Goal: Information Seeking & Learning: Learn about a topic

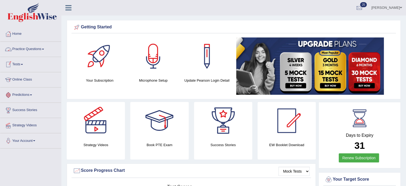
click at [45, 48] on link "Practice Questions" at bounding box center [30, 48] width 61 height 13
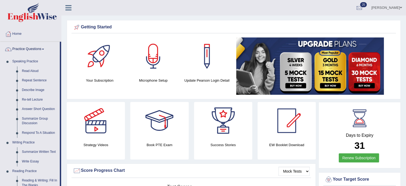
click at [45, 47] on link "Practice Questions" at bounding box center [30, 48] width 60 height 13
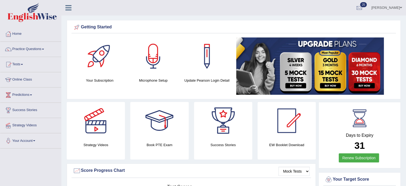
click at [26, 62] on link "Tests" at bounding box center [30, 63] width 61 height 13
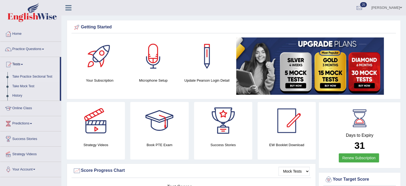
click at [38, 78] on link "Take Practice Sectional Test" at bounding box center [35, 77] width 50 height 10
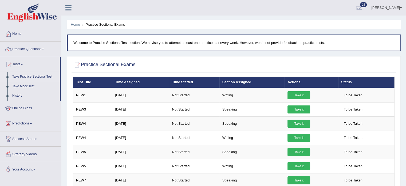
click at [50, 75] on link "Take Practice Sectional Test" at bounding box center [35, 77] width 50 height 10
click at [40, 48] on link "Practice Questions" at bounding box center [30, 48] width 61 height 13
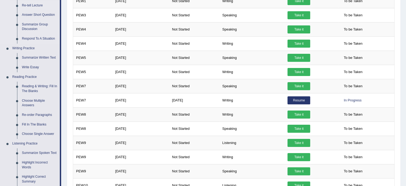
scroll to position [95, 0]
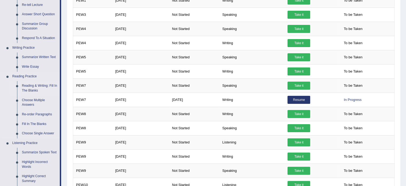
click at [42, 86] on link "Reading & Writing: Fill In The Blanks" at bounding box center [40, 88] width 40 height 14
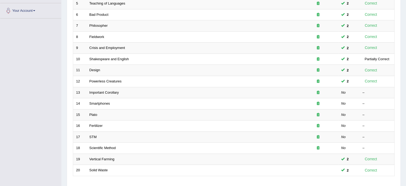
scroll to position [129, 0]
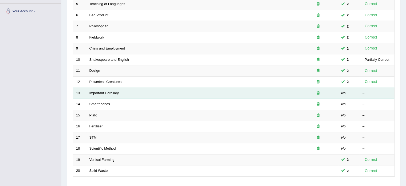
click at [101, 94] on td "Important Corollary" at bounding box center [193, 92] width 212 height 11
click at [111, 92] on link "Important Corollary" at bounding box center [105, 93] width 30 height 4
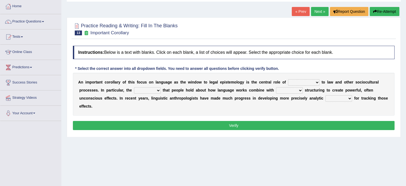
scroll to position [34, 0]
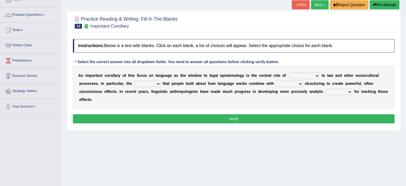
click at [315, 75] on select "discourse epoch dialect acquaintance" at bounding box center [304, 75] width 32 height 6
select select "acquaintance"
click at [288, 72] on select "discourse epoch dialect acquaintance" at bounding box center [304, 75] width 32 height 6
click at [157, 83] on select "deviation besmirch consent ideas" at bounding box center [147, 83] width 27 height 6
select select "ideas"
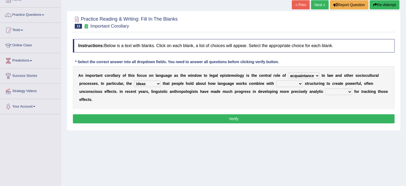
click at [134, 80] on select "deviation besmirch consent ideas" at bounding box center [147, 83] width 27 height 6
click at [302, 83] on select "mandatory linguistic legitimate customary" at bounding box center [289, 83] width 27 height 6
select select "legitimate"
click at [276, 80] on select "mandatory linguistic legitimate customary" at bounding box center [289, 83] width 27 height 6
click at [349, 90] on select "tools appetite albums stroke" at bounding box center [339, 91] width 27 height 6
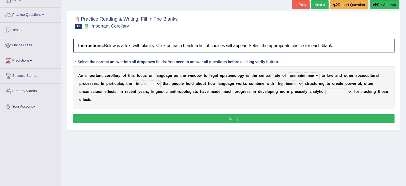
select select "stroke"
click at [326, 88] on select "tools appetite albums stroke" at bounding box center [339, 91] width 27 height 6
click at [293, 115] on button "Verify" at bounding box center [234, 118] width 322 height 9
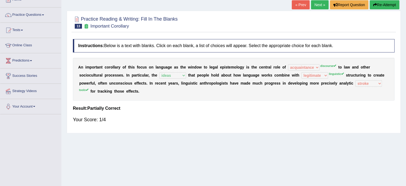
click at [377, 5] on button "Re-Attempt" at bounding box center [385, 4] width 30 height 9
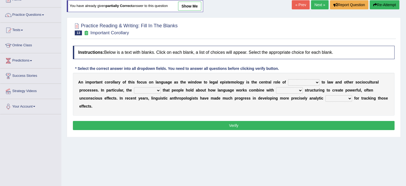
click at [315, 82] on select "discourse epoch dialect acquaintance" at bounding box center [304, 82] width 32 height 6
select select "discourse"
click at [288, 79] on select "discourse epoch dialect acquaintance" at bounding box center [304, 82] width 32 height 6
click at [156, 89] on select "deviation besmirch consent ideas" at bounding box center [147, 90] width 27 height 6
select select "ideas"
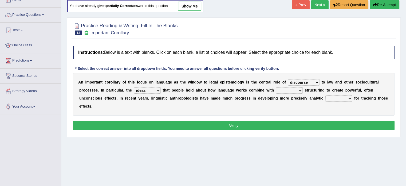
click at [134, 87] on select "deviation besmirch consent ideas" at bounding box center [147, 90] width 27 height 6
click at [299, 89] on select "mandatory linguistic legitimate customary" at bounding box center [289, 90] width 27 height 6
select select "mandatory"
click at [276, 87] on select "mandatory linguistic legitimate customary" at bounding box center [289, 90] width 27 height 6
click at [349, 98] on select "tools appetite albums stroke" at bounding box center [339, 98] width 27 height 6
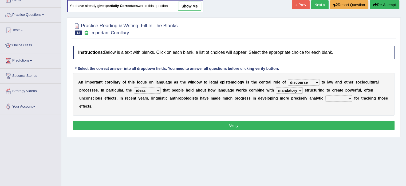
select select "tools"
click at [326, 95] on select "tools appetite albums stroke" at bounding box center [339, 98] width 27 height 6
click at [309, 122] on button "Verify" at bounding box center [234, 125] width 322 height 9
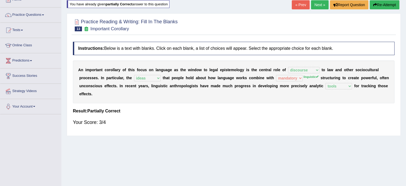
click at [379, 4] on button "Re-Attempt" at bounding box center [385, 4] width 30 height 9
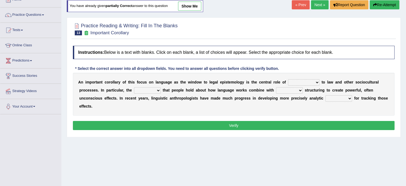
click at [317, 80] on select "discourse epoch dialect acquaintance" at bounding box center [304, 82] width 32 height 6
select select "discourse"
click at [288, 79] on select "discourse epoch dialect acquaintance" at bounding box center [304, 82] width 32 height 6
click at [159, 88] on select "deviation besmirch consent ideas" at bounding box center [147, 90] width 27 height 6
select select "ideas"
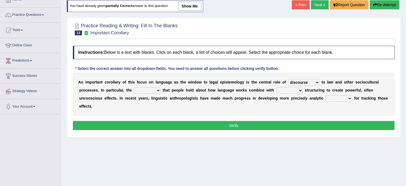
click at [134, 87] on select "deviation besmirch consent ideas" at bounding box center [147, 90] width 27 height 6
click at [301, 88] on select "mandatory linguistic legitimate customary" at bounding box center [289, 90] width 27 height 6
select select "linguistic"
click at [276, 87] on select "mandatory linguistic legitimate customary" at bounding box center [289, 90] width 27 height 6
click at [349, 97] on select "tools appetite albums stroke" at bounding box center [339, 98] width 27 height 6
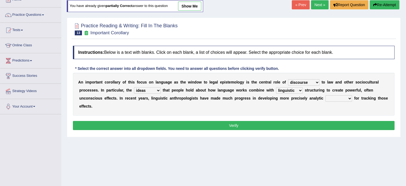
select select "tools"
click at [326, 95] on select "tools appetite albums stroke" at bounding box center [339, 98] width 27 height 6
click at [165, 121] on button "Verify" at bounding box center [234, 125] width 322 height 9
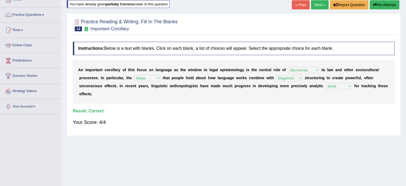
click at [318, 3] on link "Next »" at bounding box center [320, 4] width 18 height 9
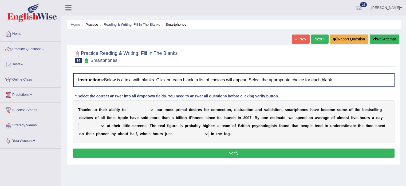
click at [151, 108] on select "hijack describe sharpen conserve" at bounding box center [141, 110] width 27 height 6
select select "describe"
click at [128, 107] on select "hijack describe sharpen conserve" at bounding box center [141, 110] width 27 height 6
click at [103, 125] on select "watching waggling snoring staring" at bounding box center [91, 126] width 27 height 6
select select "watching"
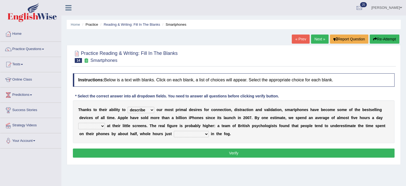
click at [78, 123] on select "watching waggling snoring staring" at bounding box center [91, 126] width 27 height 6
click at [209, 133] on b at bounding box center [210, 133] width 2 height 4
click at [207, 133] on select "has evaporated evaporating evaporate evaporates" at bounding box center [191, 134] width 35 height 6
select select "evaporating"
click at [174, 131] on select "has evaporated evaporating evaporate evaporates" at bounding box center [191, 134] width 35 height 6
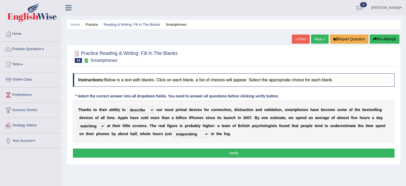
click at [195, 152] on button "Verify" at bounding box center [234, 152] width 322 height 9
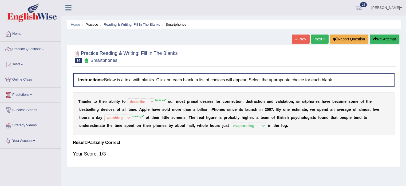
click at [381, 38] on button "Re-Attempt" at bounding box center [385, 38] width 30 height 9
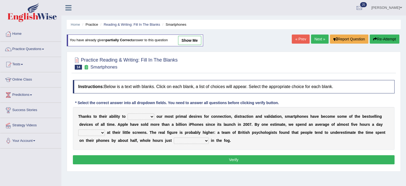
click at [151, 115] on select "hijack describe sharpen conserve" at bounding box center [141, 116] width 27 height 6
select select "hijack"
click at [128, 113] on select "hijack describe sharpen conserve" at bounding box center [141, 116] width 27 height 6
click at [103, 131] on select "watching waggling snoring staring" at bounding box center [91, 132] width 27 height 6
select select "staring"
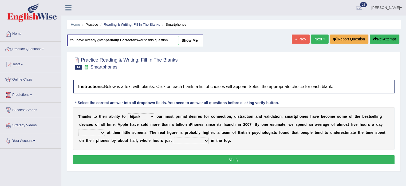
click at [78, 129] on select "watching waggling snoring staring" at bounding box center [91, 132] width 27 height 6
click at [204, 140] on select "has evaporated evaporating evaporate evaporates" at bounding box center [191, 140] width 35 height 6
select select "evaporating"
click at [174, 137] on select "has evaporated evaporating evaporate evaporates" at bounding box center [191, 140] width 35 height 6
click at [196, 160] on button "Verify" at bounding box center [234, 159] width 322 height 9
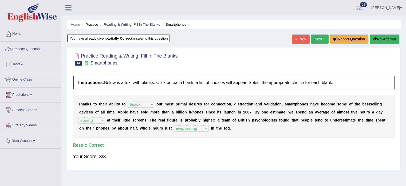
click at [46, 48] on link "Practice Questions" at bounding box center [30, 48] width 61 height 13
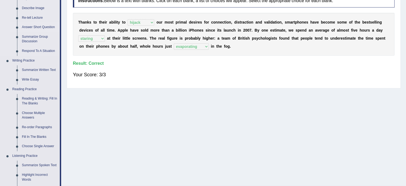
scroll to position [82, 0]
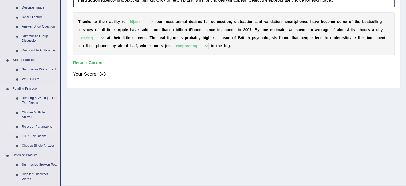
click at [48, 125] on link "Re-order Paragraphs" at bounding box center [40, 127] width 40 height 10
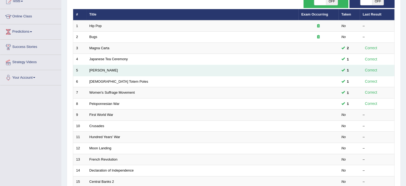
scroll to position [64, 0]
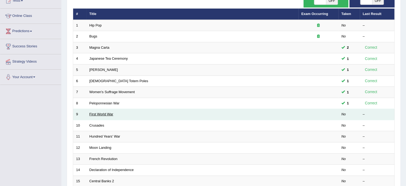
click at [100, 115] on link "First World War" at bounding box center [102, 114] width 24 height 4
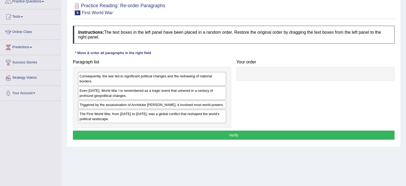
scroll to position [48, 0]
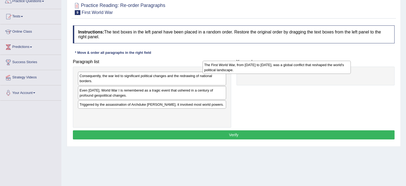
drag, startPoint x: 146, startPoint y: 115, endPoint x: 272, endPoint y: 67, distance: 134.3
click at [272, 67] on div "The First World War, from [DATE] to [DATE], was a global conflict that reshaped…" at bounding box center [277, 67] width 148 height 13
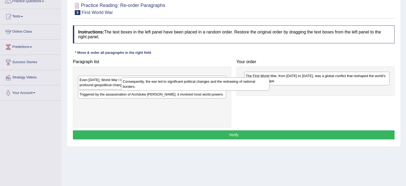
drag, startPoint x: 181, startPoint y: 79, endPoint x: 281, endPoint y: 94, distance: 100.5
click at [270, 91] on div "Consequently, the war led to significant political changes and the redrawing of…" at bounding box center [195, 83] width 148 height 13
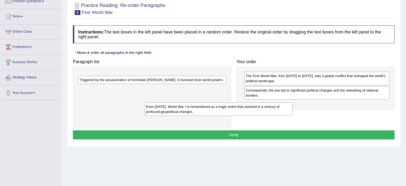
drag, startPoint x: 196, startPoint y: 78, endPoint x: 298, endPoint y: 101, distance: 104.4
click at [293, 102] on div "Even today, World War I is remembered as a tragic event that ushered in a centu…" at bounding box center [219, 108] width 148 height 13
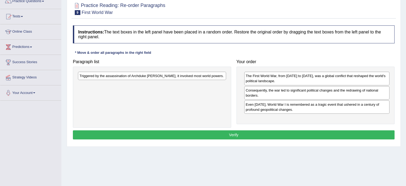
click at [187, 74] on div "Triggered by the assassination of Archduke Franz Ferdinand, it involved most wo…" at bounding box center [152, 76] width 148 height 8
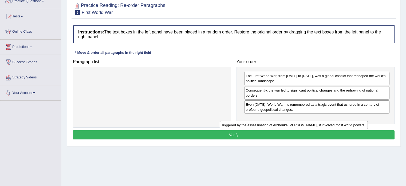
drag, startPoint x: 155, startPoint y: 77, endPoint x: 304, endPoint y: 118, distance: 154.6
click at [304, 121] on div "Triggered by the assassination of Archduke Franz Ferdinand, it involved most wo…" at bounding box center [294, 125] width 148 height 8
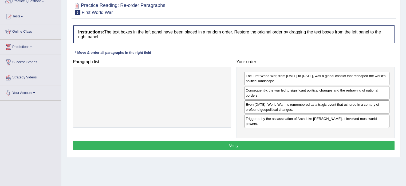
click at [245, 141] on button "Verify" at bounding box center [234, 145] width 322 height 9
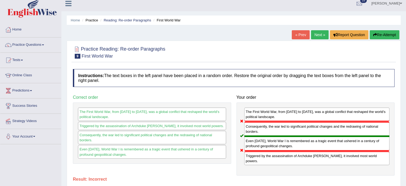
scroll to position [0, 0]
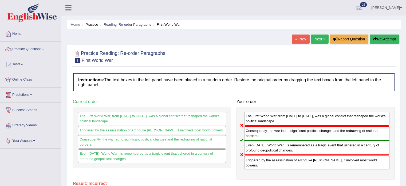
click at [377, 39] on button "Re-Attempt" at bounding box center [385, 38] width 30 height 9
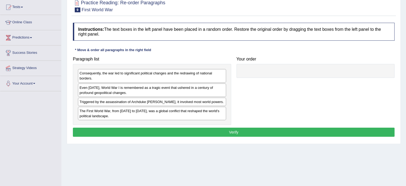
scroll to position [58, 0]
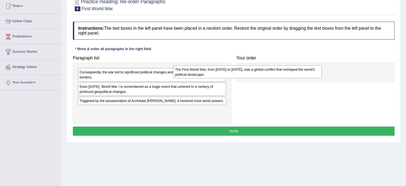
drag, startPoint x: 139, startPoint y: 111, endPoint x: 241, endPoint y: 69, distance: 110.0
click at [241, 69] on div "The First World War, from 1914 to 1918, was a global conflict that reshaped the…" at bounding box center [248, 71] width 148 height 13
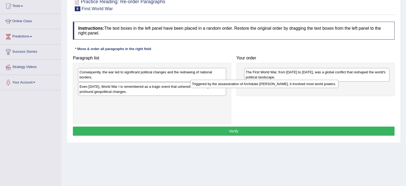
drag, startPoint x: 172, startPoint y: 101, endPoint x: 293, endPoint y: 85, distance: 122.4
click at [293, 85] on div "Triggered by the assassination of Archduke Franz Ferdinand, it involved most wo…" at bounding box center [265, 84] width 148 height 8
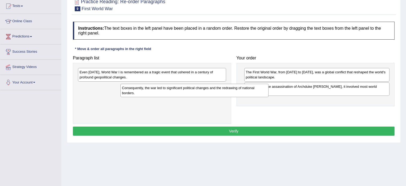
drag, startPoint x: 179, startPoint y: 77, endPoint x: 252, endPoint y: 92, distance: 75.0
click at [252, 92] on div "Consequently, the war led to significant political changes and the redrawing of…" at bounding box center [195, 90] width 148 height 13
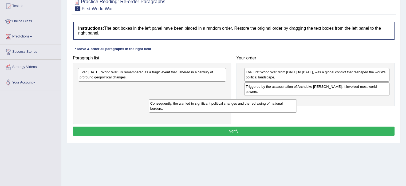
drag, startPoint x: 174, startPoint y: 91, endPoint x: 275, endPoint y: 104, distance: 101.6
click at [275, 104] on div "Consequently, the war led to significant political changes and the redrawing of…" at bounding box center [223, 105] width 148 height 13
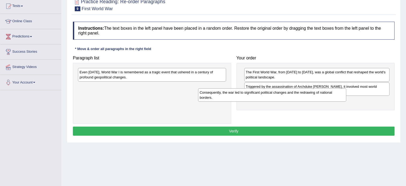
drag, startPoint x: 167, startPoint y: 88, endPoint x: 298, endPoint y: 92, distance: 131.5
click at [298, 92] on div "Consequently, the war led to significant political changes and the redrawing of…" at bounding box center [272, 94] width 148 height 13
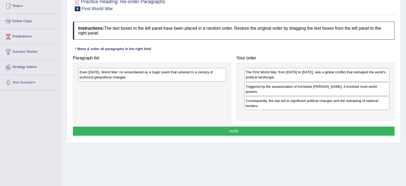
click at [193, 71] on div "Even today, World War I is remembered as a tragic event that ushered in a centu…" at bounding box center [152, 74] width 148 height 13
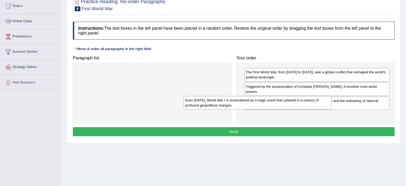
drag, startPoint x: 189, startPoint y: 75, endPoint x: 300, endPoint y: 103, distance: 114.4
click at [300, 103] on div "Even today, World War I is remembered as a tragic event that ushered in a centu…" at bounding box center [258, 102] width 148 height 13
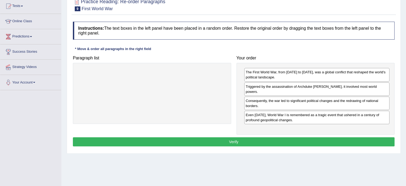
click at [221, 137] on button "Verify" at bounding box center [234, 141] width 322 height 9
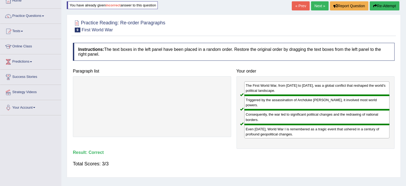
scroll to position [0, 0]
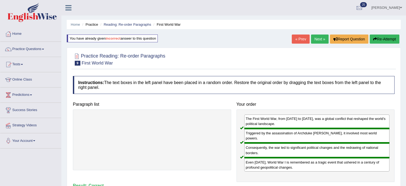
click at [316, 38] on link "Next »" at bounding box center [320, 38] width 18 height 9
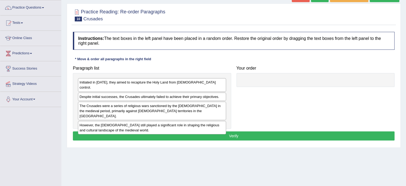
scroll to position [42, 0]
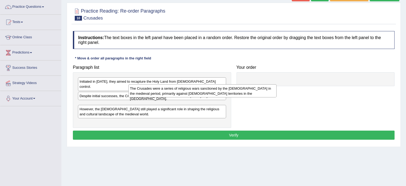
drag, startPoint x: 135, startPoint y: 103, endPoint x: 237, endPoint y: 88, distance: 103.4
click at [237, 88] on div "The Crusades were a series of religious wars sanctioned by the [DEMOGRAPHIC_DAT…" at bounding box center [203, 90] width 148 height 13
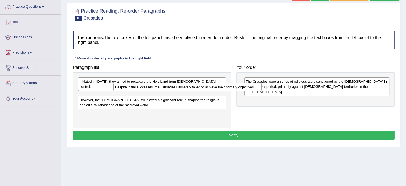
drag, startPoint x: 120, startPoint y: 92, endPoint x: 200, endPoint y: 86, distance: 80.9
click at [200, 86] on div "Despite initial successes, the Crusades ultimately failed to achieve their prim…" at bounding box center [188, 87] width 148 height 8
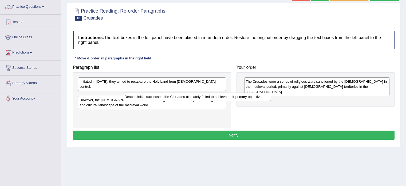
drag, startPoint x: 187, startPoint y: 92, endPoint x: 257, endPoint y: 106, distance: 71.3
click at [257, 101] on div "Despite initial successes, the Crusades ultimately failed to achieve their prim…" at bounding box center [197, 96] width 148 height 8
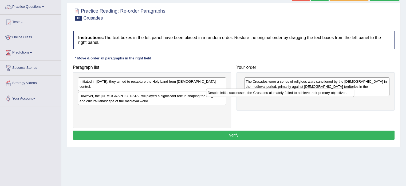
drag, startPoint x: 153, startPoint y: 90, endPoint x: 290, endPoint y: 96, distance: 137.5
click at [290, 96] on div "Despite initial successes, the Crusades ultimately failed to achieve their prim…" at bounding box center [280, 92] width 148 height 8
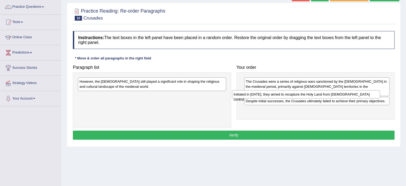
drag, startPoint x: 140, startPoint y: 82, endPoint x: 294, endPoint y: 95, distance: 154.9
click at [294, 95] on div "Initiated in [DATE], they aimed to recapture the Holy Land from [DEMOGRAPHIC_DA…" at bounding box center [306, 94] width 148 height 8
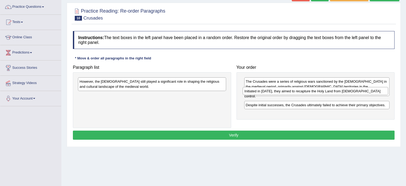
drag, startPoint x: 297, startPoint y: 104, endPoint x: 296, endPoint y: 91, distance: 13.4
click at [296, 91] on div "Initiated in [DATE], they aimed to recapture the Holy Land from [DEMOGRAPHIC_DA…" at bounding box center [316, 91] width 146 height 8
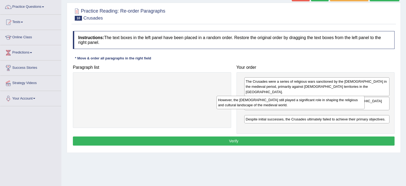
drag, startPoint x: 140, startPoint y: 85, endPoint x: 291, endPoint y: 103, distance: 151.5
click at [291, 103] on div "However, the [DEMOGRAPHIC_DATA] still played a significant role in shaping the …" at bounding box center [291, 102] width 148 height 13
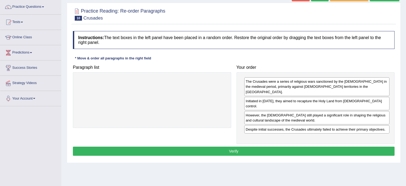
click at [292, 146] on button "Verify" at bounding box center [234, 150] width 322 height 9
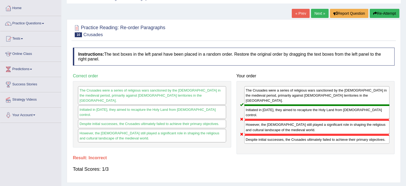
scroll to position [25, 0]
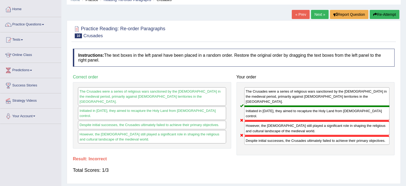
click at [376, 12] on button "Re-Attempt" at bounding box center [385, 14] width 30 height 9
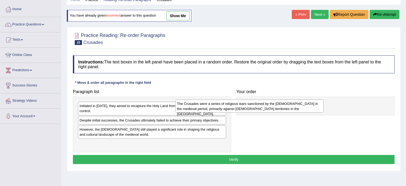
drag, startPoint x: 142, startPoint y: 128, endPoint x: 249, endPoint y: 108, distance: 109.0
click at [249, 108] on div "The Crusades were a series of religious wars sanctioned by the [DEMOGRAPHIC_DAT…" at bounding box center [250, 105] width 148 height 13
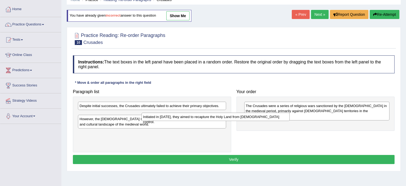
drag, startPoint x: 166, startPoint y: 106, endPoint x: 256, endPoint y: 122, distance: 90.8
click at [256, 121] on div "Initiated in [DATE], they aimed to recapture the Holy Land from [DEMOGRAPHIC_DA…" at bounding box center [216, 116] width 148 height 8
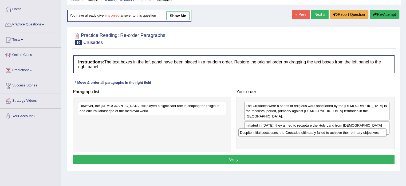
drag, startPoint x: 144, startPoint y: 106, endPoint x: 308, endPoint y: 131, distance: 165.4
click at [308, 131] on div "Despite initial successes, the Crusades ultimately failed to achieve their prim…" at bounding box center [313, 132] width 148 height 8
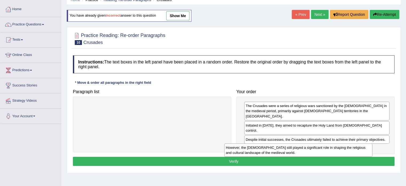
drag, startPoint x: 177, startPoint y: 107, endPoint x: 325, endPoint y: 147, distance: 153.0
click at [325, 147] on div "However, the Crusades still played a significant role in shaping the religious …" at bounding box center [298, 149] width 148 height 13
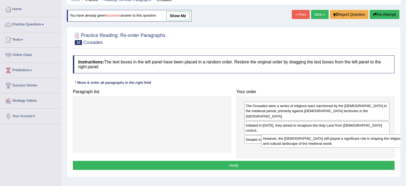
drag, startPoint x: 198, startPoint y: 104, endPoint x: 382, endPoint y: 135, distance: 185.8
click at [382, 135] on div "However, the Crusades still played a significant role in shaping the religious …" at bounding box center [336, 140] width 148 height 13
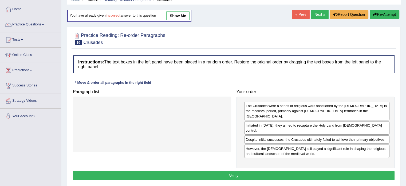
click at [293, 171] on button "Verify" at bounding box center [234, 175] width 322 height 9
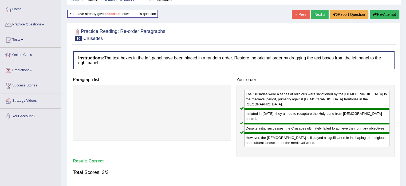
click at [316, 12] on link "Next »" at bounding box center [320, 14] width 18 height 9
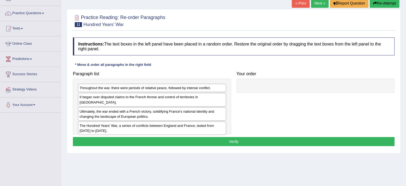
scroll to position [38, 0]
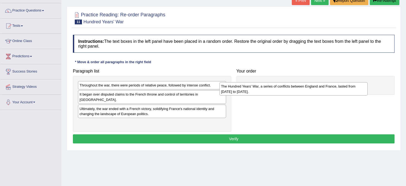
drag, startPoint x: 137, startPoint y: 118, endPoint x: 282, endPoint y: 87, distance: 148.1
click at [282, 87] on div "The Hundred Years' War, a series of conflicts between England and France, laste…" at bounding box center [294, 88] width 148 height 13
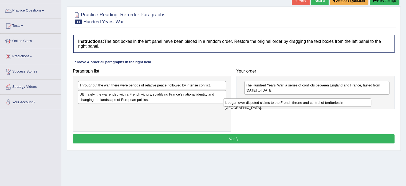
drag, startPoint x: 167, startPoint y: 94, endPoint x: 322, endPoint y: 113, distance: 156.4
click at [322, 107] on div "It began over disputed claims to the French throne and control of territories i…" at bounding box center [297, 102] width 148 height 8
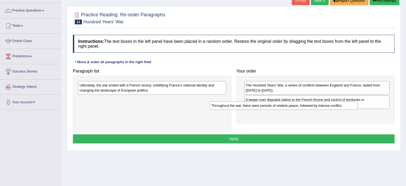
drag, startPoint x: 157, startPoint y: 87, endPoint x: 293, endPoint y: 108, distance: 137.2
click at [293, 108] on div "Throughout the war, there were periods of relative peace, followed by intense c…" at bounding box center [284, 105] width 148 height 8
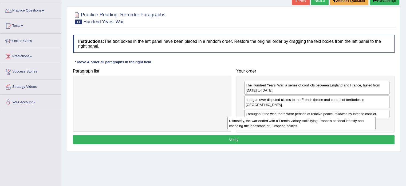
drag, startPoint x: 130, startPoint y: 87, endPoint x: 281, endPoint y: 123, distance: 154.3
click at [281, 123] on div "Ultimately, the war ended with a French victory, solidifying France's national …" at bounding box center [302, 122] width 148 height 13
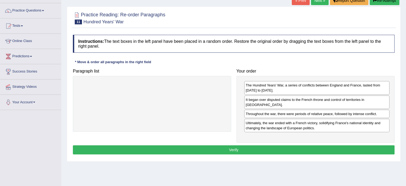
click at [253, 145] on button "Verify" at bounding box center [234, 149] width 322 height 9
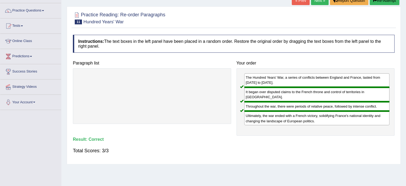
scroll to position [15, 0]
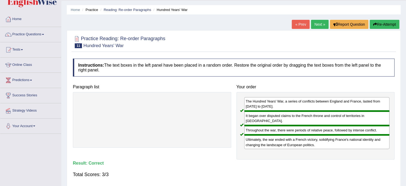
click at [318, 23] on link "Next »" at bounding box center [320, 24] width 18 height 9
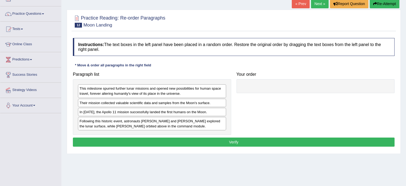
scroll to position [39, 0]
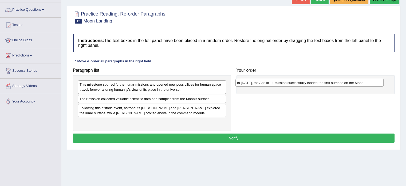
drag, startPoint x: 153, startPoint y: 108, endPoint x: 310, endPoint y: 83, distance: 159.5
click at [310, 83] on div "In 1969, the Apollo 11 mission successfully landed the first humans on the Moon." at bounding box center [310, 83] width 148 height 8
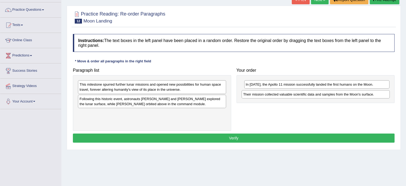
drag, startPoint x: 124, startPoint y: 98, endPoint x: 290, endPoint y: 93, distance: 166.3
click at [290, 93] on div "Their mission collected valuable scientific data and samples from the Moon's su…" at bounding box center [316, 94] width 148 height 8
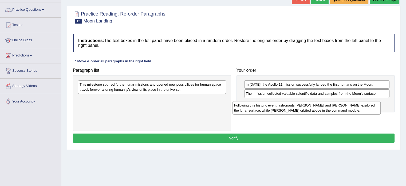
drag, startPoint x: 129, startPoint y: 102, endPoint x: 285, endPoint y: 108, distance: 155.9
click at [285, 108] on div "Following this historic event, astronauts Neil Armstrong and Buzz Aldrin explor…" at bounding box center [307, 107] width 148 height 13
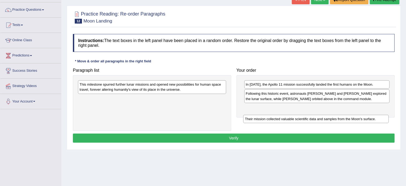
drag, startPoint x: 267, startPoint y: 93, endPoint x: 266, endPoint y: 118, distance: 25.1
click at [266, 118] on div "Their mission collected valuable scientific data and samples from the Moon's su…" at bounding box center [316, 119] width 146 height 8
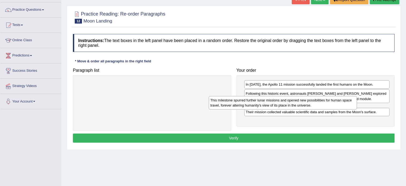
drag, startPoint x: 157, startPoint y: 88, endPoint x: 293, endPoint y: 103, distance: 137.1
click at [293, 103] on div "This milestone spurred further lunar missions and opened new possibilities for …" at bounding box center [283, 102] width 148 height 13
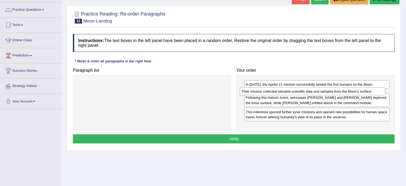
drag, startPoint x: 283, startPoint y: 122, endPoint x: 279, endPoint y: 92, distance: 30.8
click at [279, 92] on div "Their mission collected valuable scientific data and samples from the Moon's su…" at bounding box center [313, 91] width 146 height 8
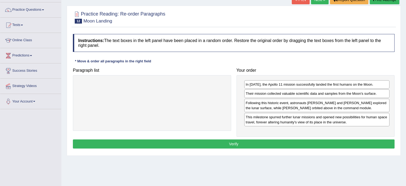
click at [227, 142] on button "Verify" at bounding box center [234, 143] width 322 height 9
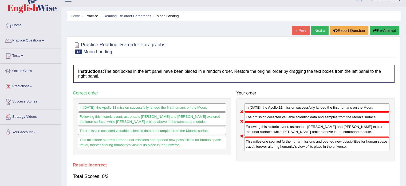
scroll to position [0, 0]
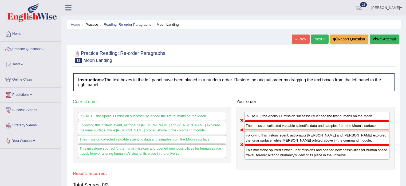
click at [384, 37] on button "Re-Attempt" at bounding box center [385, 38] width 30 height 9
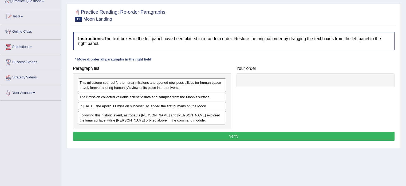
scroll to position [48, 0]
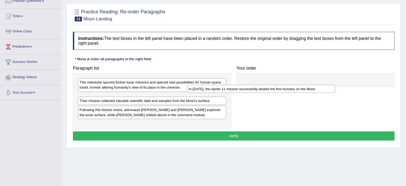
drag, startPoint x: 125, startPoint y: 107, endPoint x: 244, endPoint y: 93, distance: 119.7
click at [244, 93] on div "In [DATE], the Apollo 11 mission successfully landed the first humans on the Mo…" at bounding box center [261, 89] width 148 height 8
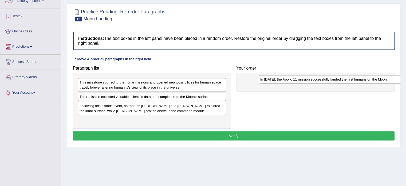
drag, startPoint x: 147, startPoint y: 97, endPoint x: 328, endPoint y: 80, distance: 181.7
click at [328, 80] on div "In 1969, the Apollo 11 mission successfully landed the first humans on the Moon." at bounding box center [333, 79] width 148 height 8
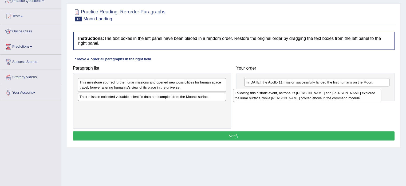
drag, startPoint x: 139, startPoint y: 108, endPoint x: 323, endPoint y: 88, distance: 185.7
click at [323, 89] on div "Following this historic event, astronauts Neil Armstrong and Buzz Aldrin explor…" at bounding box center [307, 95] width 148 height 13
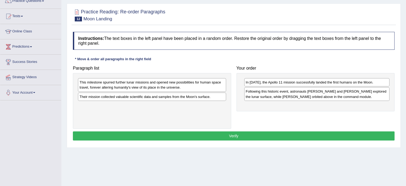
click at [151, 97] on div "Their mission collected valuable scientific data and samples from the Moon's su…" at bounding box center [152, 96] width 148 height 8
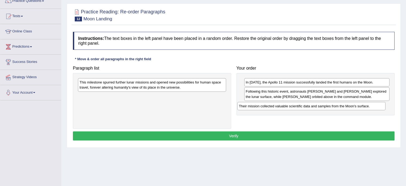
drag, startPoint x: 163, startPoint y: 95, endPoint x: 323, endPoint y: 104, distance: 160.3
click at [323, 104] on div "Their mission collected valuable scientific data and samples from the Moon's su…" at bounding box center [312, 106] width 148 height 8
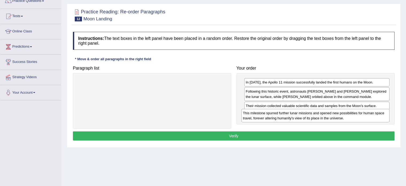
drag, startPoint x: 169, startPoint y: 84, endPoint x: 333, endPoint y: 115, distance: 166.9
click at [333, 115] on div "This milestone spurred further lunar missions and opened new possibilities for …" at bounding box center [316, 115] width 148 height 13
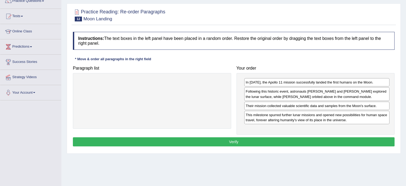
click at [292, 140] on button "Verify" at bounding box center [234, 141] width 322 height 9
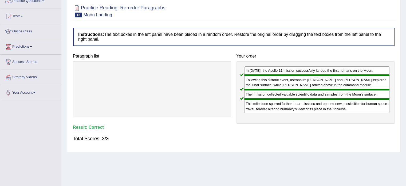
scroll to position [0, 0]
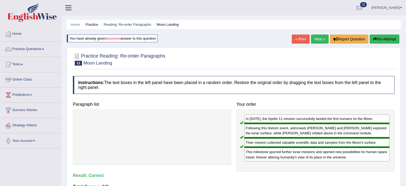
click at [316, 37] on link "Next »" at bounding box center [320, 38] width 18 height 9
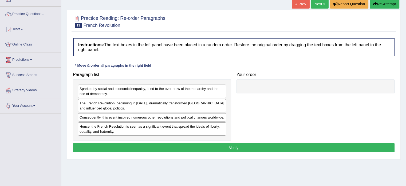
scroll to position [37, 0]
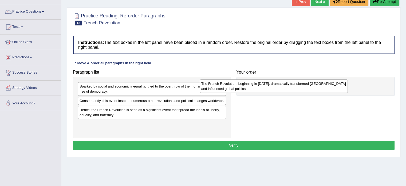
drag, startPoint x: 182, startPoint y: 103, endPoint x: 309, endPoint y: 88, distance: 127.5
click at [309, 88] on div "The French Revolution, beginning in [DATE], dramatically transformed [GEOGRAPHI…" at bounding box center [274, 85] width 148 height 13
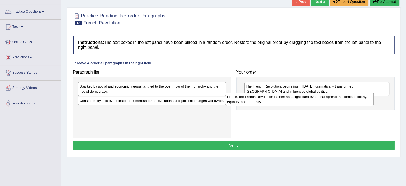
drag, startPoint x: 123, startPoint y: 112, endPoint x: 275, endPoint y: 98, distance: 152.4
click at [275, 98] on div "Hence, the French Revolution is seen as a significant event that spread the ide…" at bounding box center [300, 98] width 148 height 13
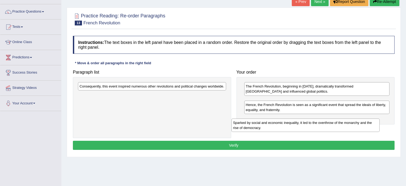
drag, startPoint x: 125, startPoint y: 90, endPoint x: 280, endPoint y: 125, distance: 158.7
click at [280, 125] on div "Sparked by social and economic inequality, it led to the overthrow of the monar…" at bounding box center [306, 124] width 148 height 13
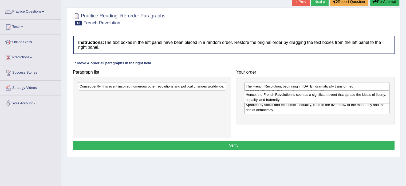
drag, startPoint x: 277, startPoint y: 119, endPoint x: 277, endPoint y: 99, distance: 20.3
click at [277, 99] on div "Hence, the French Revolution is seen as a significant event that spread the ide…" at bounding box center [317, 96] width 146 height 13
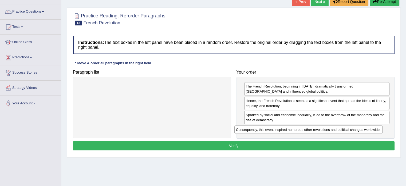
drag, startPoint x: 131, startPoint y: 86, endPoint x: 294, endPoint y: 128, distance: 167.9
click at [294, 128] on div "Consequently, this event inspired numerous other revolutions and political chan…" at bounding box center [309, 129] width 148 height 8
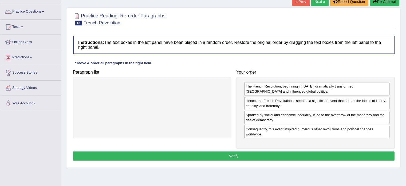
click at [222, 155] on button "Verify" at bounding box center [234, 155] width 322 height 9
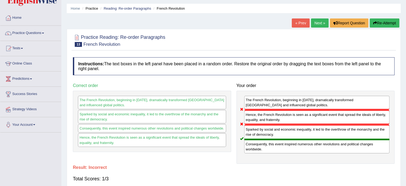
scroll to position [0, 0]
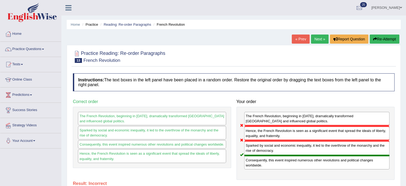
click at [393, 37] on button "Re-Attempt" at bounding box center [385, 38] width 30 height 9
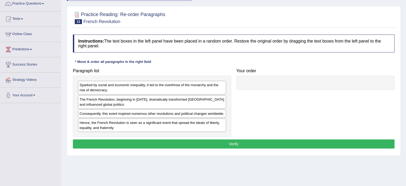
scroll to position [45, 0]
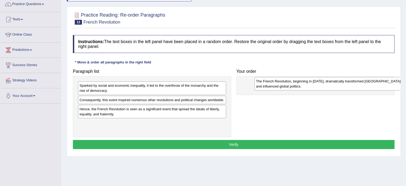
drag, startPoint x: 171, startPoint y: 104, endPoint x: 346, endPoint y: 86, distance: 176.2
click at [346, 86] on div "The French Revolution, beginning in [DATE], dramatically transformed [GEOGRAPHI…" at bounding box center [329, 83] width 148 height 13
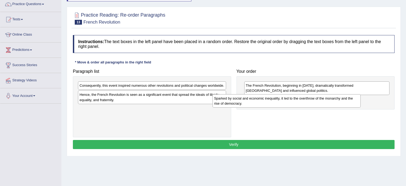
drag, startPoint x: 180, startPoint y: 86, endPoint x: 324, endPoint y: 100, distance: 144.7
click at [324, 100] on div "Sparked by social and economic inequality, it led to the overthrow of the monar…" at bounding box center [287, 100] width 148 height 13
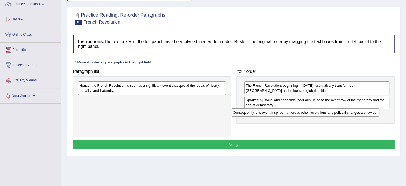
drag, startPoint x: 220, startPoint y: 83, endPoint x: 375, endPoint y: 111, distance: 157.2
click at [375, 111] on div "Consequently, this event inspired numerous other revolutions and political chan…" at bounding box center [305, 112] width 148 height 8
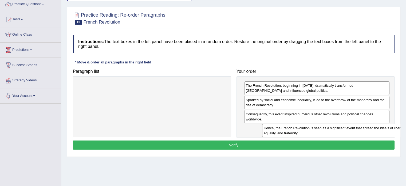
drag, startPoint x: 210, startPoint y: 86, endPoint x: 401, endPoint y: 128, distance: 195.8
click at [401, 128] on div "Home Practice Reading: Re-order Paragraphs French Revolution You have already g…" at bounding box center [233, 88] width 345 height 267
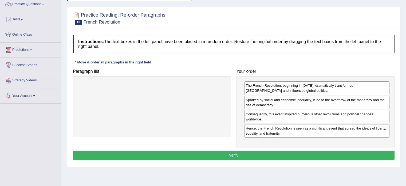
click at [295, 153] on button "Verify" at bounding box center [234, 154] width 322 height 9
